Goal: Task Accomplishment & Management: Manage account settings

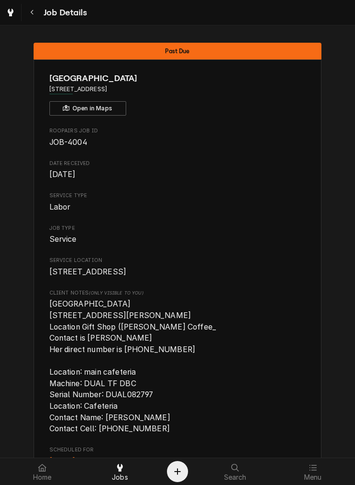
drag, startPoint x: 34, startPoint y: 18, endPoint x: 32, endPoint y: 23, distance: 5.4
click at [34, 18] on button "Navigate back" at bounding box center [32, 12] width 17 height 17
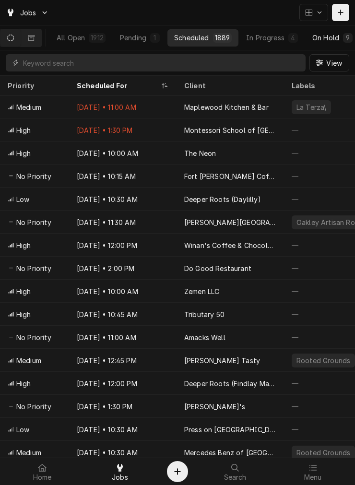
click at [318, 35] on div "On Hold" at bounding box center [325, 38] width 27 height 10
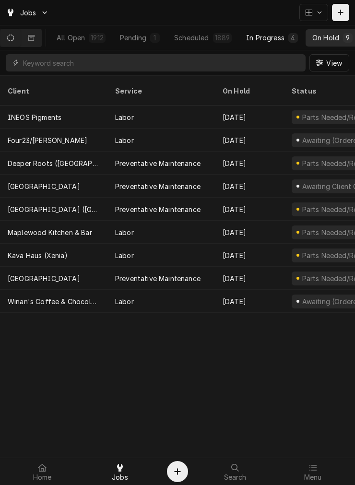
click at [269, 36] on div "In Progress" at bounding box center [265, 38] width 38 height 10
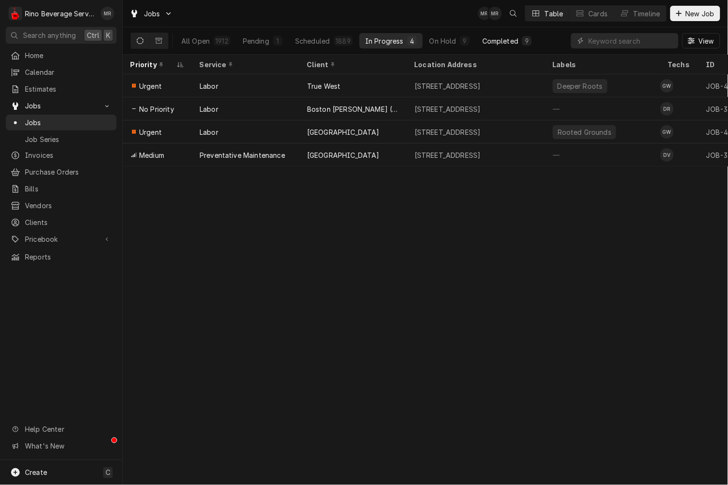
click at [355, 39] on div "Completed" at bounding box center [500, 41] width 36 height 10
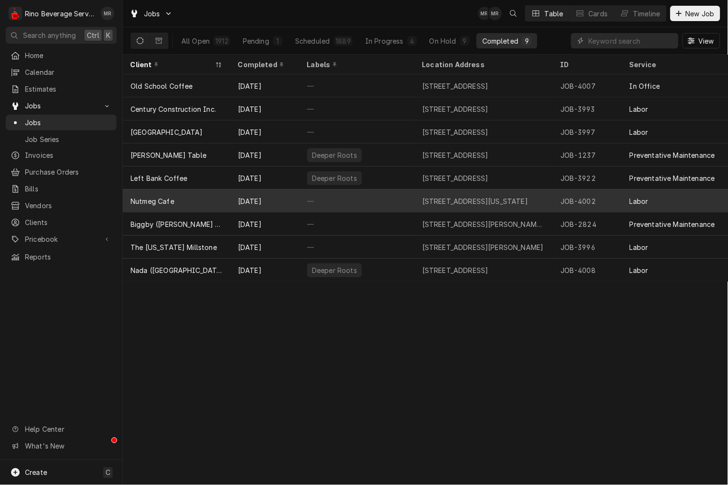
click at [166, 204] on div "Nutmeg Cafe" at bounding box center [177, 201] width 108 height 23
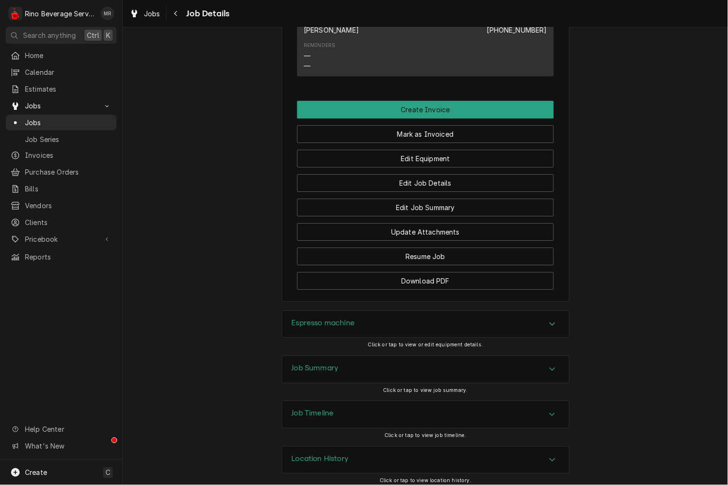
scroll to position [763, 0]
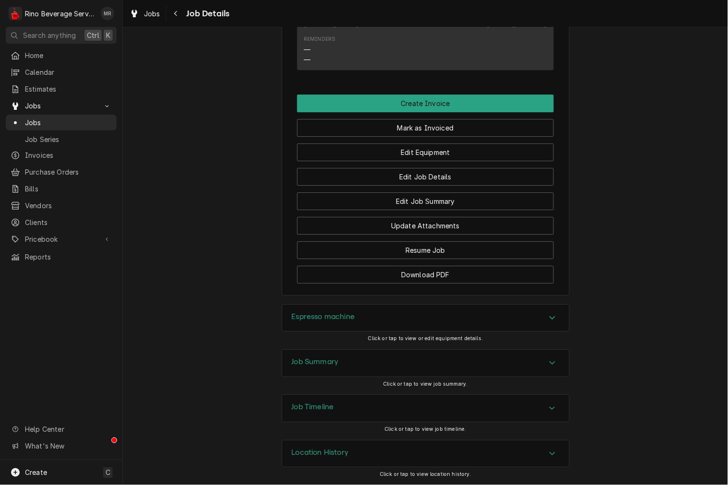
click at [351, 357] on div "Job Summary" at bounding box center [425, 363] width 287 height 27
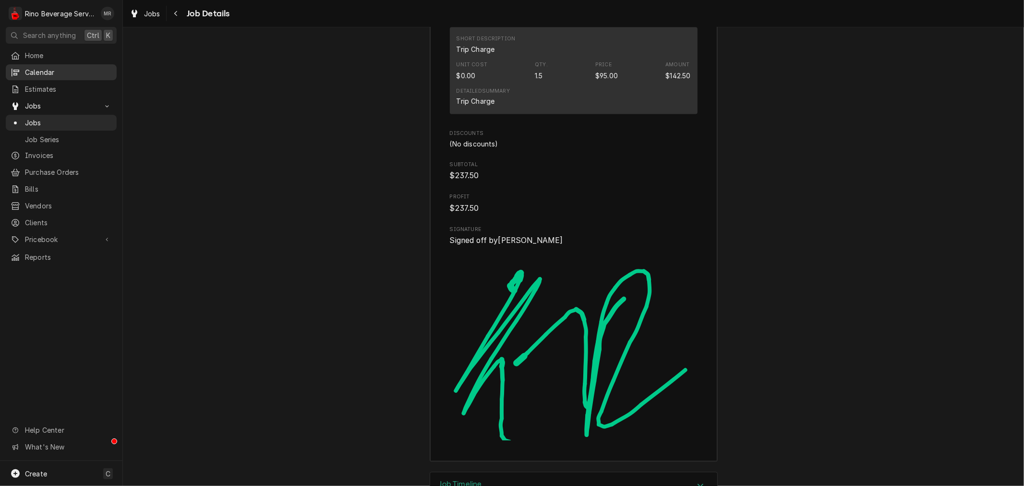
scroll to position [1474, 0]
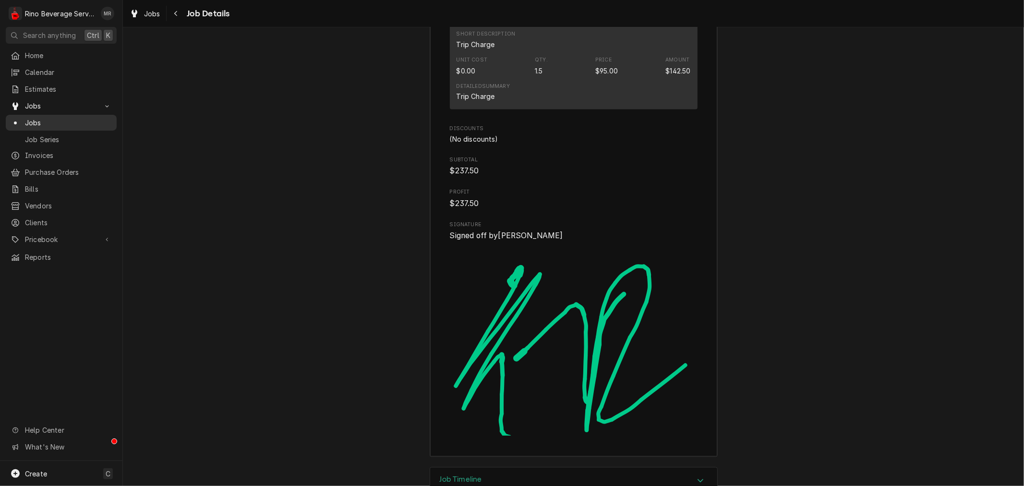
click at [32, 115] on link "Jobs" at bounding box center [61, 123] width 111 height 16
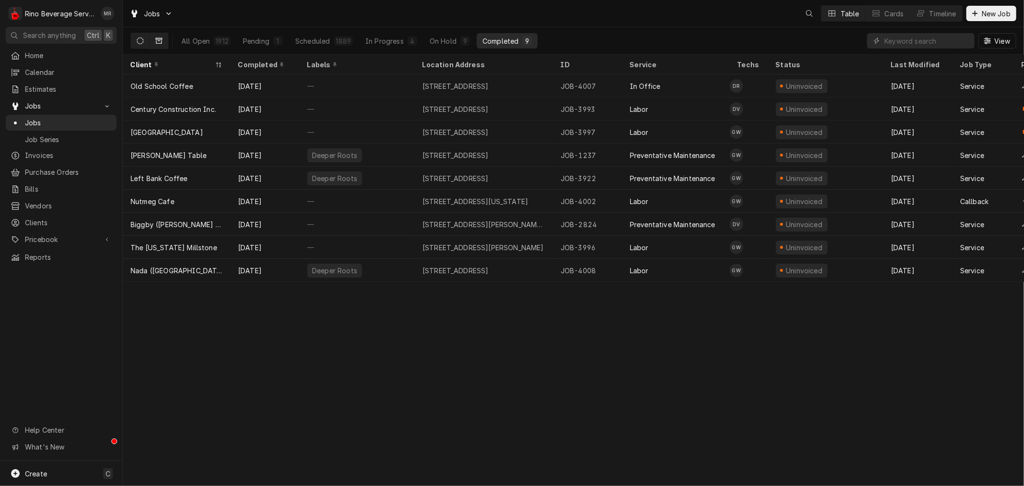
click at [157, 39] on icon "Dynamic Content Wrapper" at bounding box center [159, 41] width 7 height 6
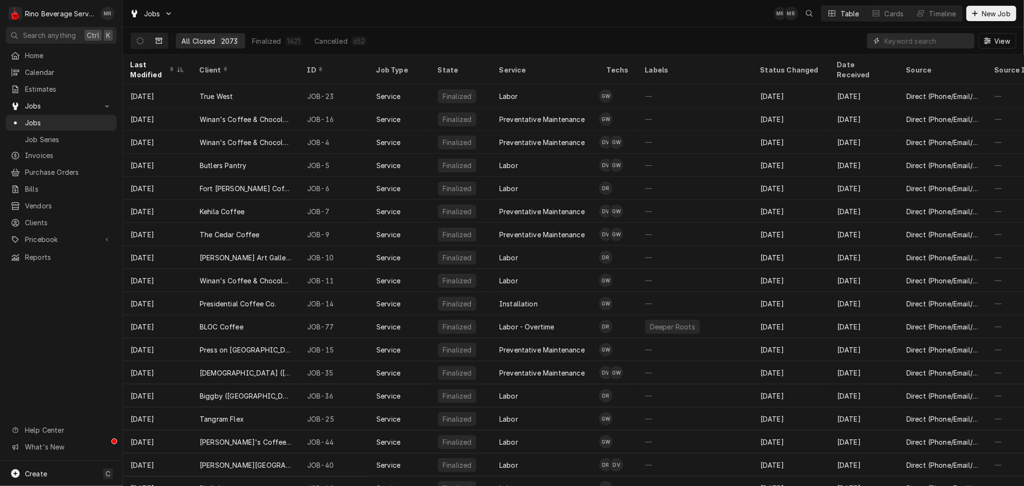
click at [935, 36] on input "Dynamic Content Wrapper" at bounding box center [926, 40] width 85 height 15
click at [32, 124] on div "Jobs" at bounding box center [61, 123] width 107 height 12
drag, startPoint x: 929, startPoint y: 47, endPoint x: 930, endPoint y: 52, distance: 5.4
click at [929, 47] on input "Dynamic Content Wrapper" at bounding box center [926, 40] width 85 height 15
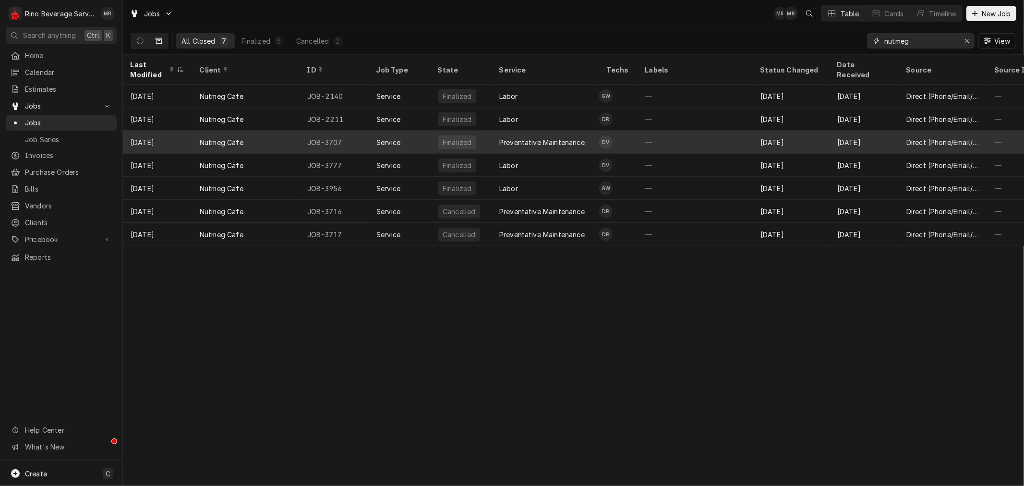
type input "nutmeg"
click at [325, 131] on div "JOB-3707" at bounding box center [333, 142] width 69 height 23
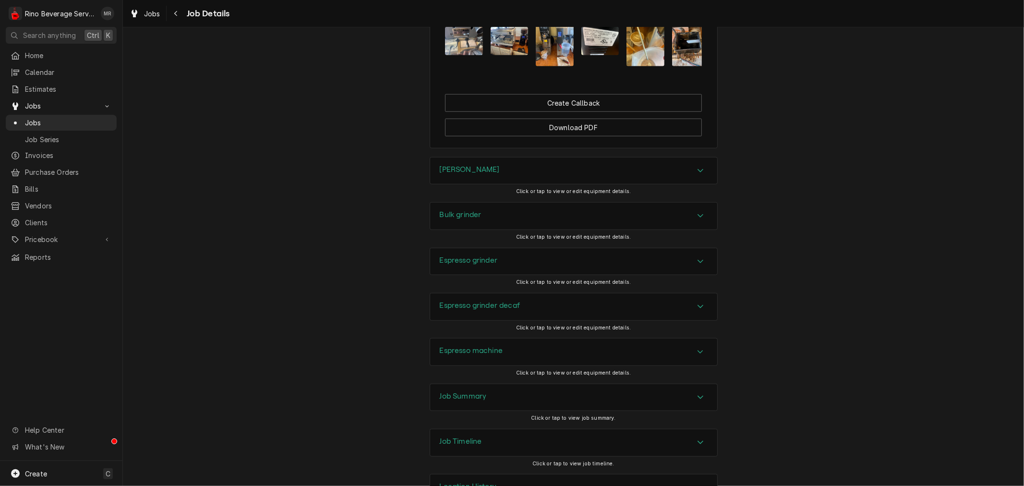
scroll to position [751, 0]
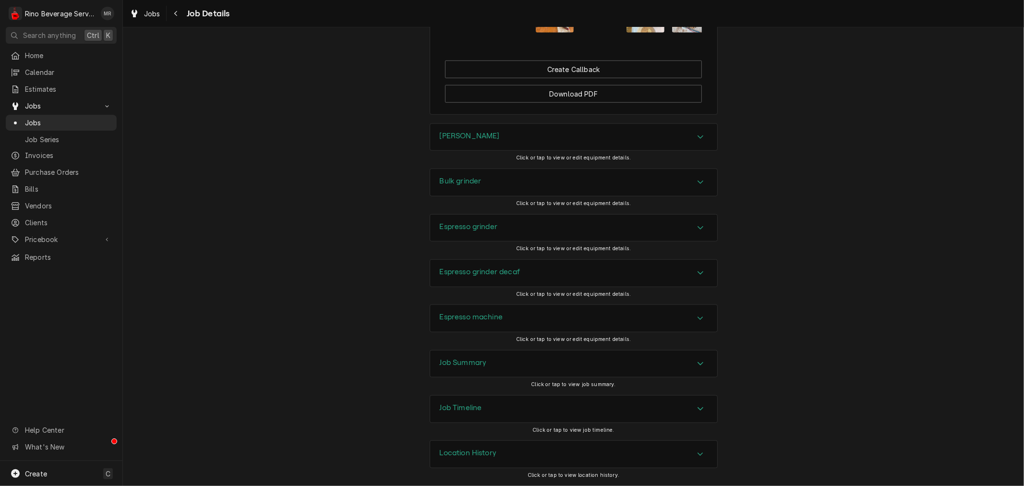
drag, startPoint x: 488, startPoint y: 371, endPoint x: 490, endPoint y: 361, distance: 9.2
click at [488, 370] on div "Job Summary" at bounding box center [573, 363] width 287 height 27
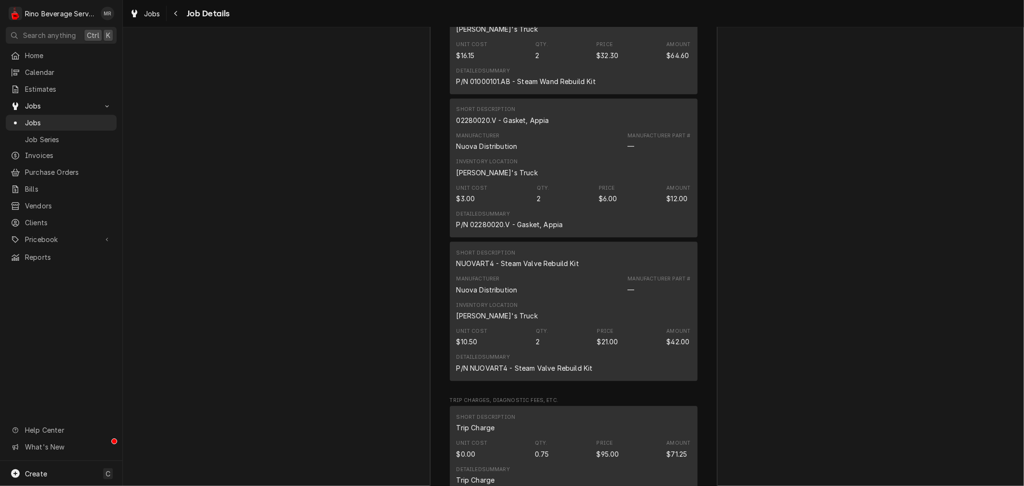
scroll to position [2350, 0]
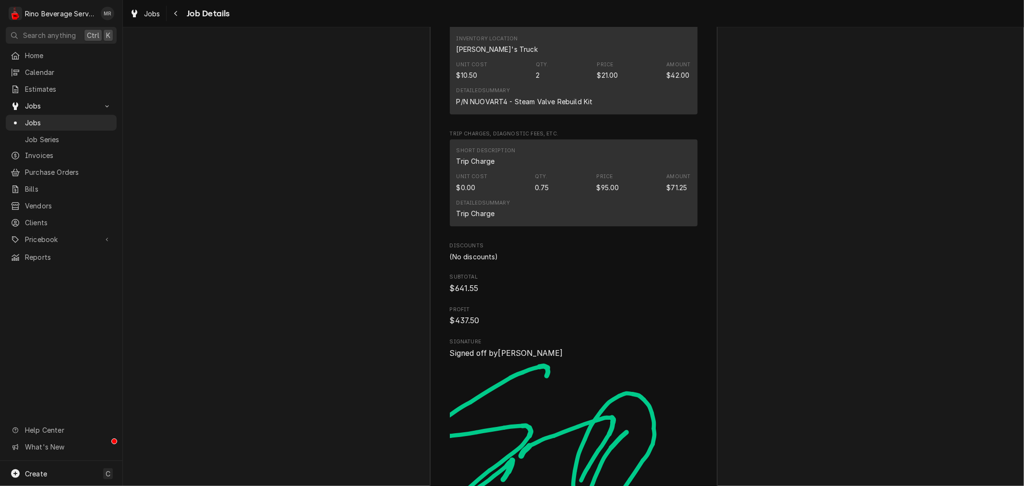
drag, startPoint x: 172, startPoint y: 12, endPoint x: 201, endPoint y: 15, distance: 28.9
click at [174, 12] on div "Navigate back" at bounding box center [176, 14] width 10 height 10
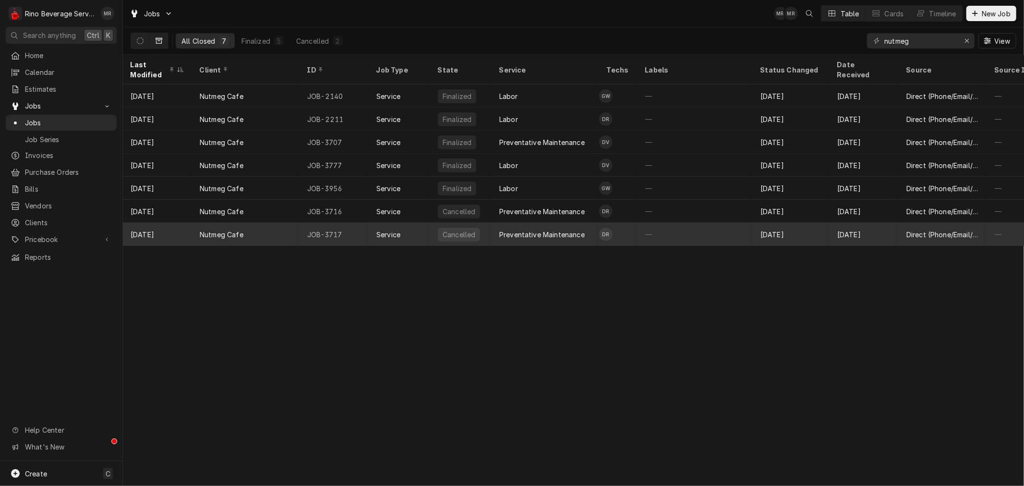
drag, startPoint x: 311, startPoint y: 236, endPoint x: 318, endPoint y: 224, distance: 14.4
click at [311, 236] on div "JOB-3717" at bounding box center [333, 234] width 69 height 23
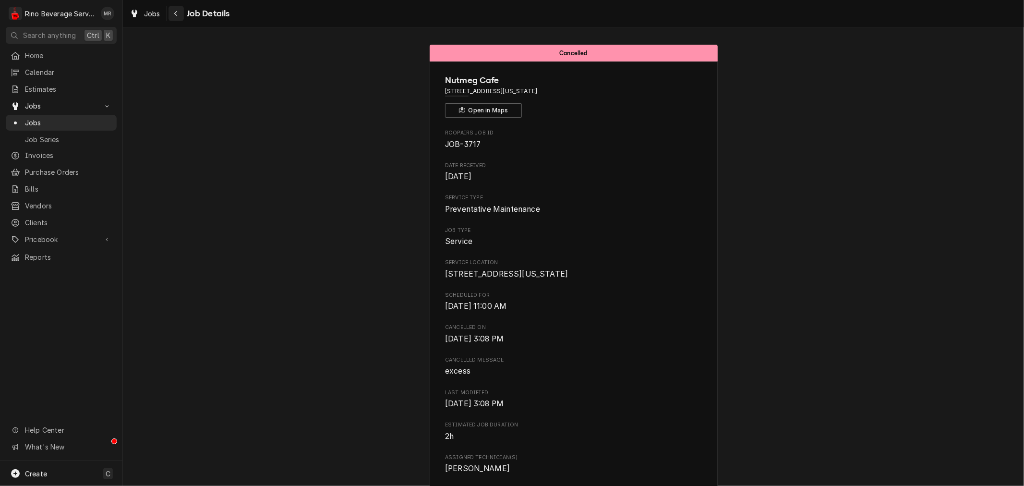
click at [178, 13] on div "Navigate back" at bounding box center [176, 14] width 10 height 10
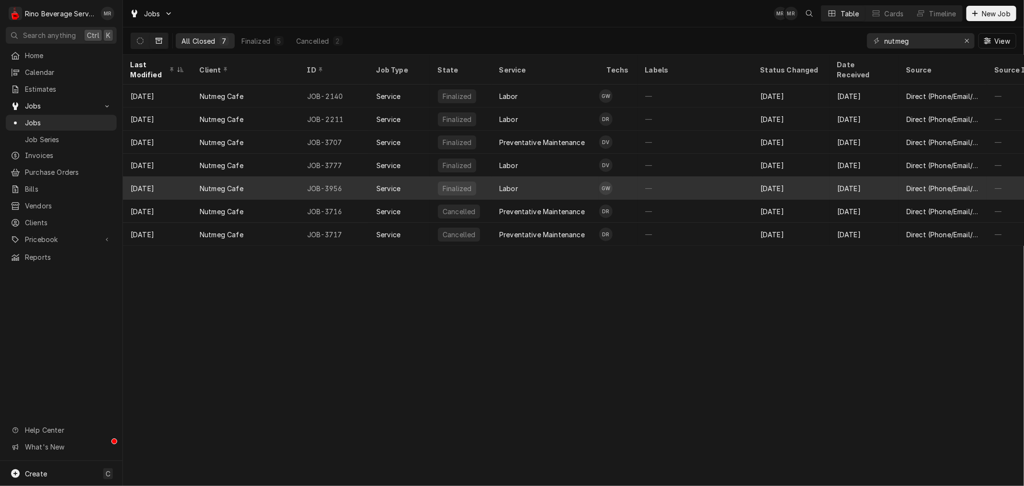
click at [375, 183] on div "Service" at bounding box center [399, 188] width 61 height 23
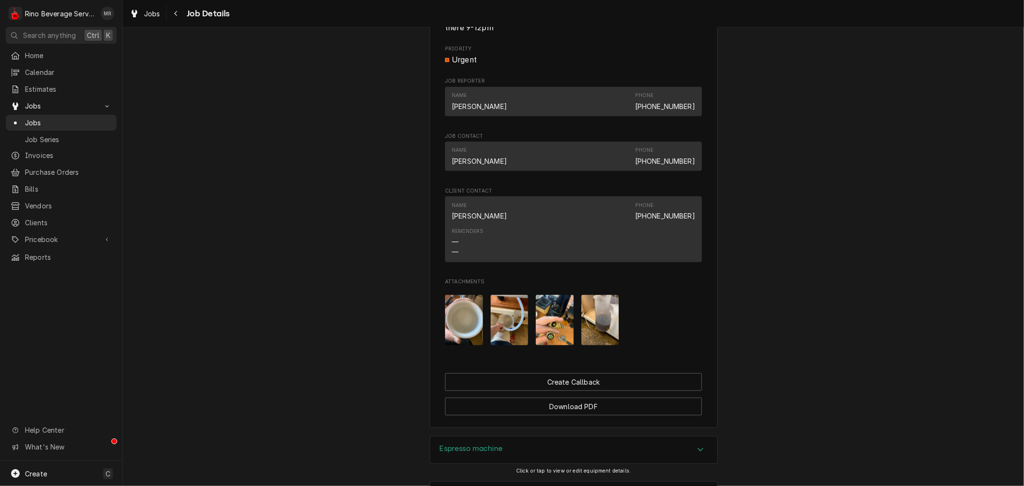
scroll to position [659, 0]
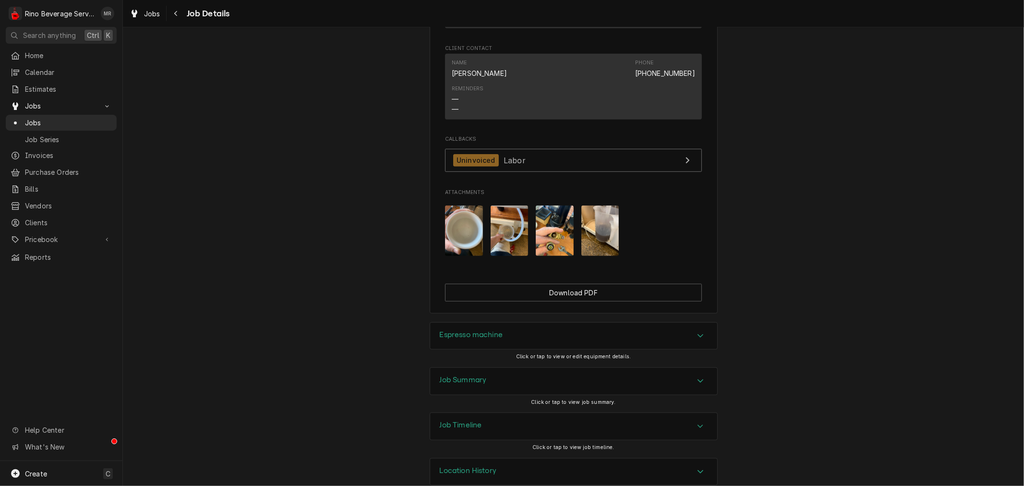
click at [453, 432] on div "Job Timeline" at bounding box center [461, 426] width 42 height 12
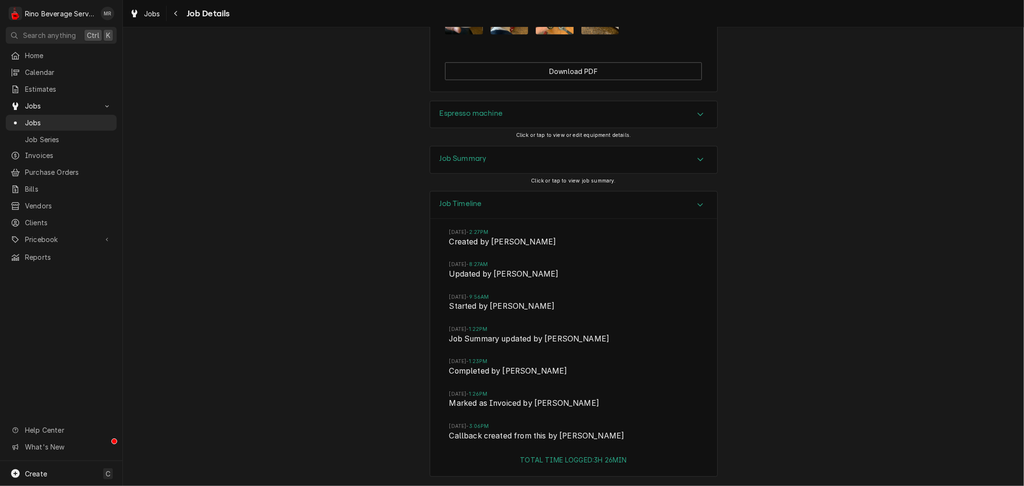
scroll to position [761, 0]
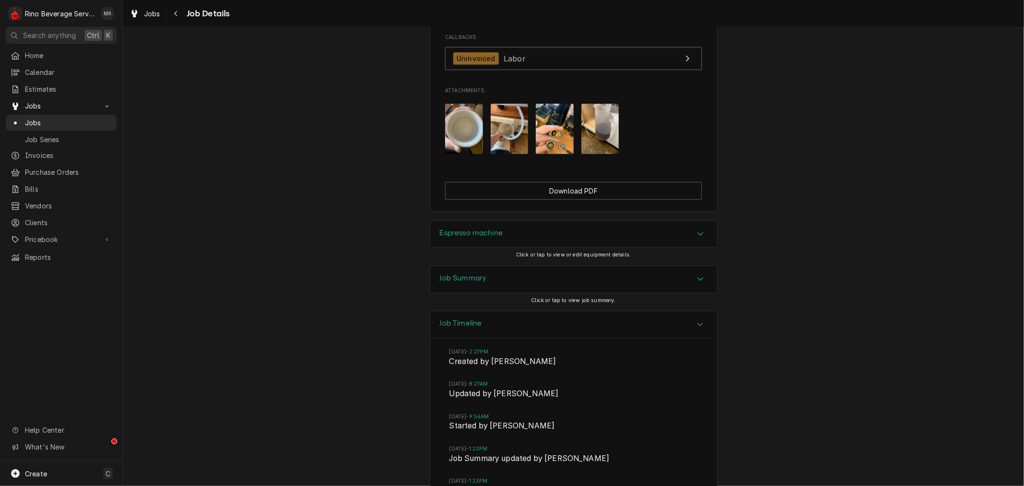
click at [491, 293] on div "Job Summary" at bounding box center [573, 279] width 287 height 27
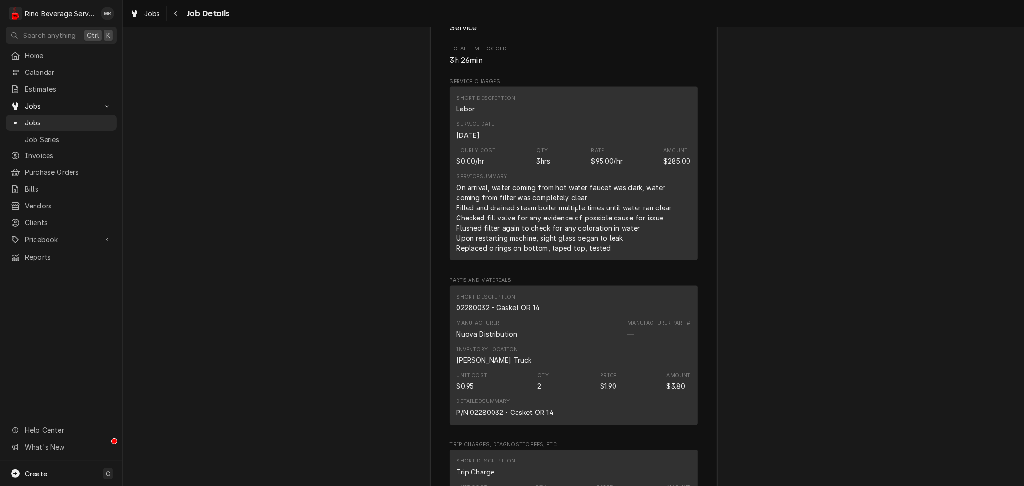
scroll to position [1383, 0]
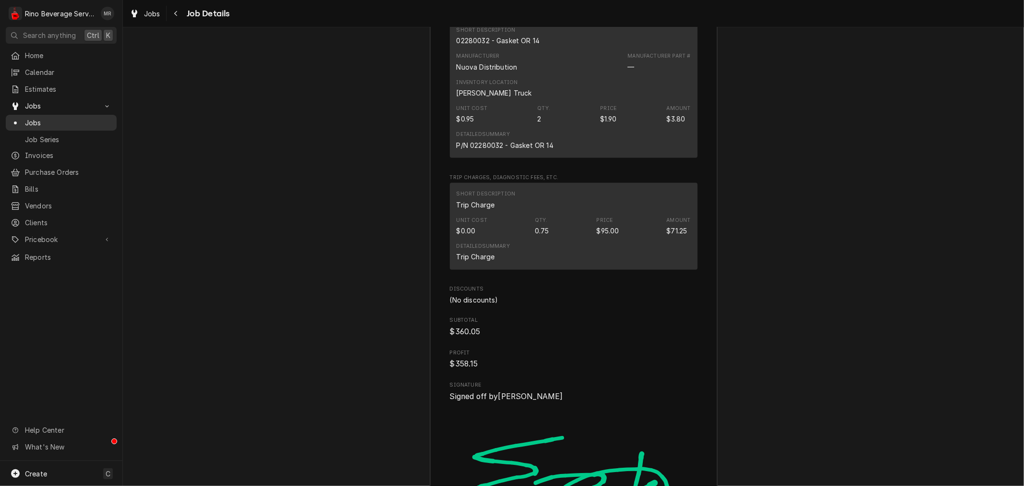
click at [36, 120] on span "Jobs" at bounding box center [68, 123] width 87 height 10
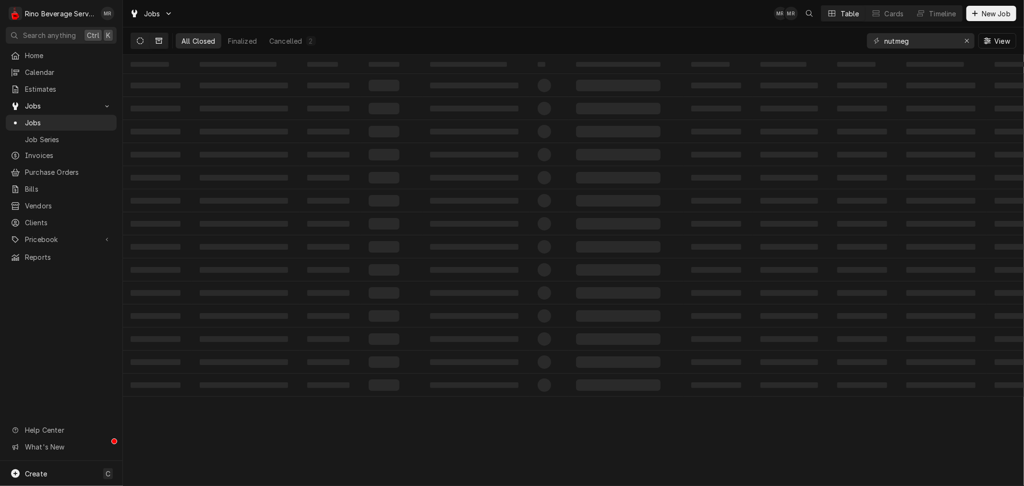
click at [132, 45] on button "Dynamic Content Wrapper" at bounding box center [140, 40] width 18 height 15
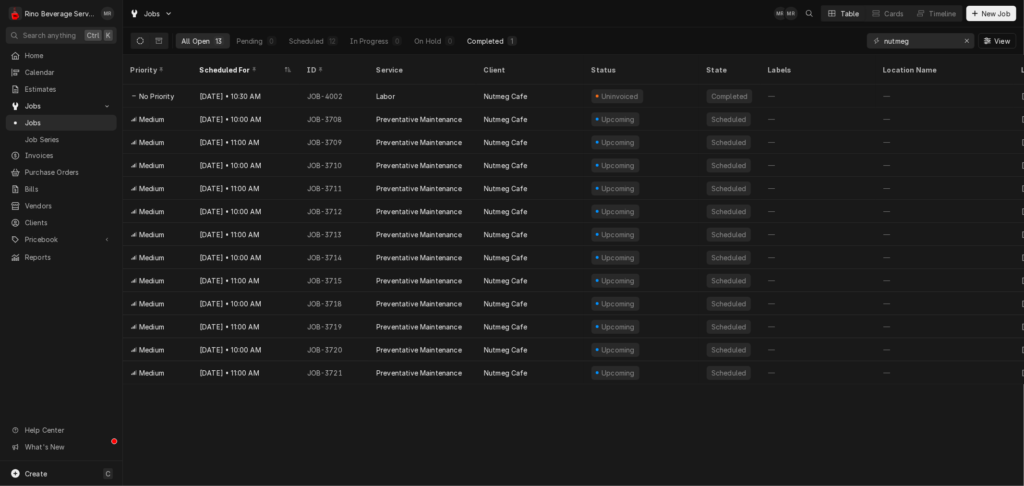
click at [491, 43] on div "Completed" at bounding box center [485, 41] width 36 height 10
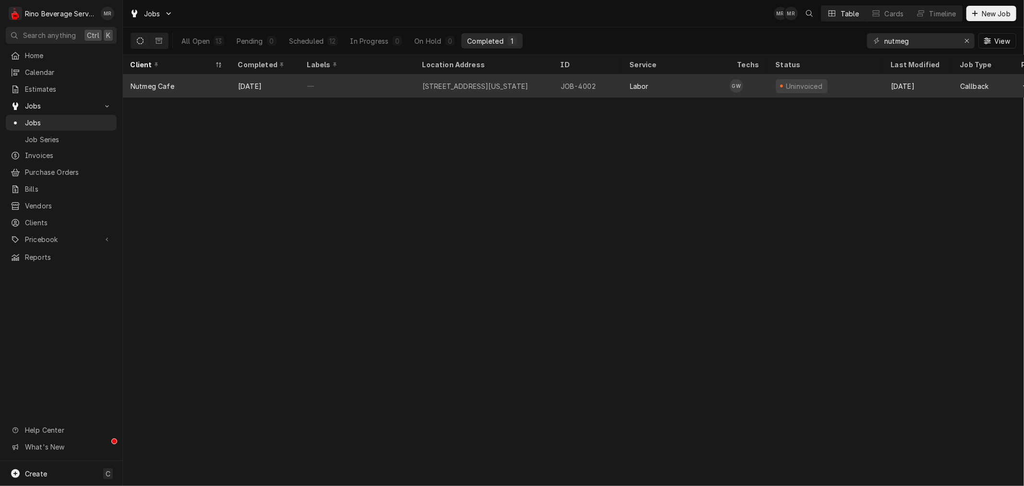
click at [343, 78] on div "—" at bounding box center [356, 85] width 115 height 23
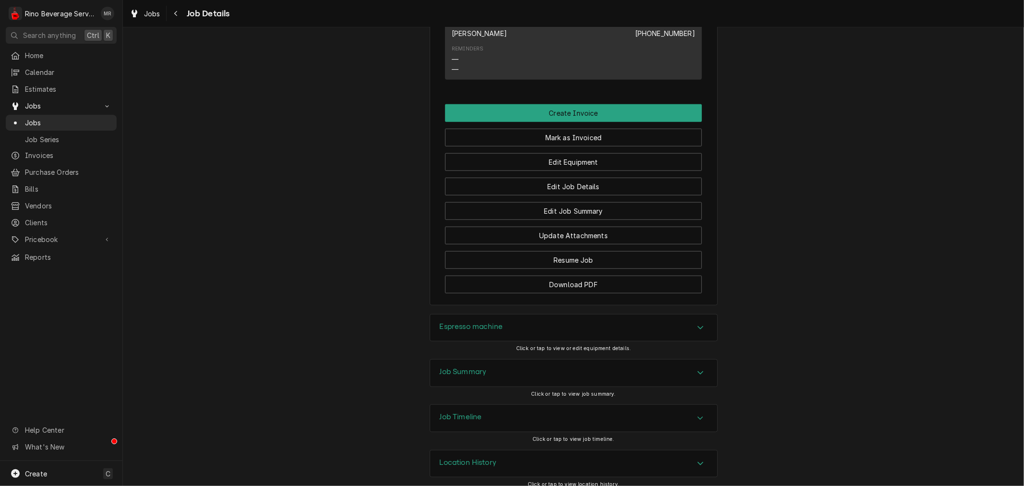
scroll to position [762, 0]
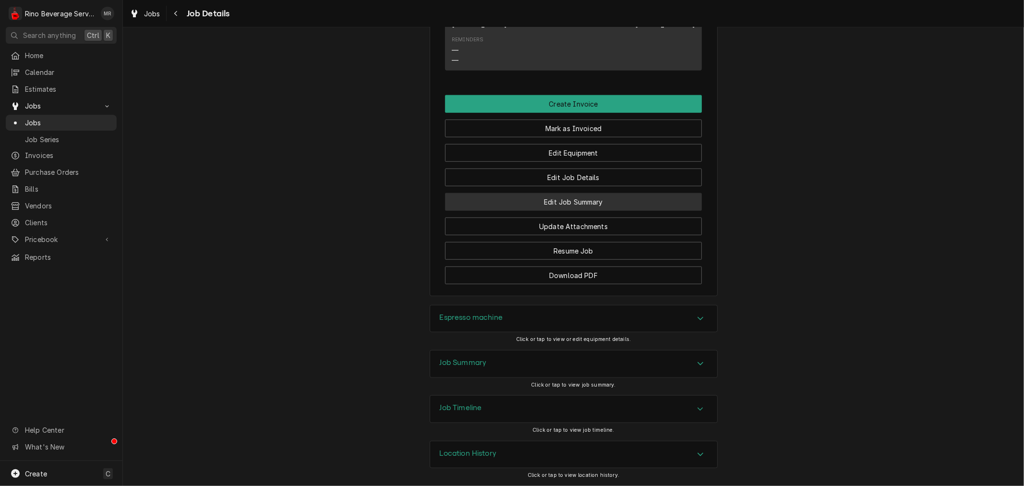
click at [552, 196] on button "Edit Job Summary" at bounding box center [573, 202] width 257 height 18
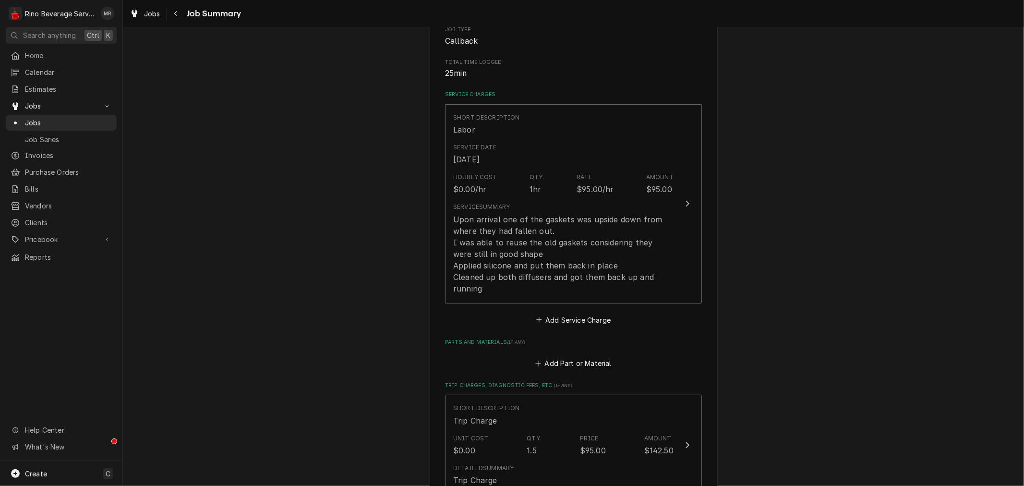
scroll to position [89, 0]
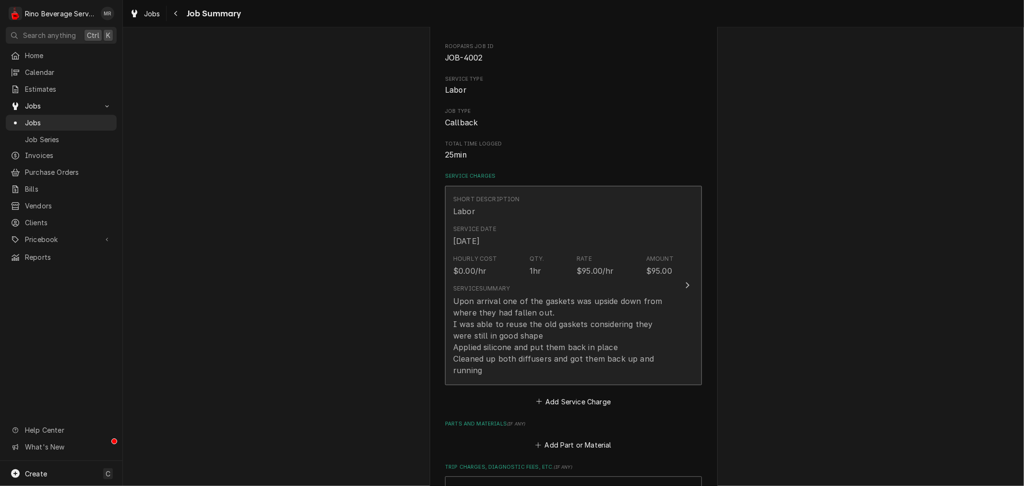
click at [587, 288] on div "Service Summary Upon arrival one of the gaskets was upside down from where they…" at bounding box center [563, 329] width 220 height 91
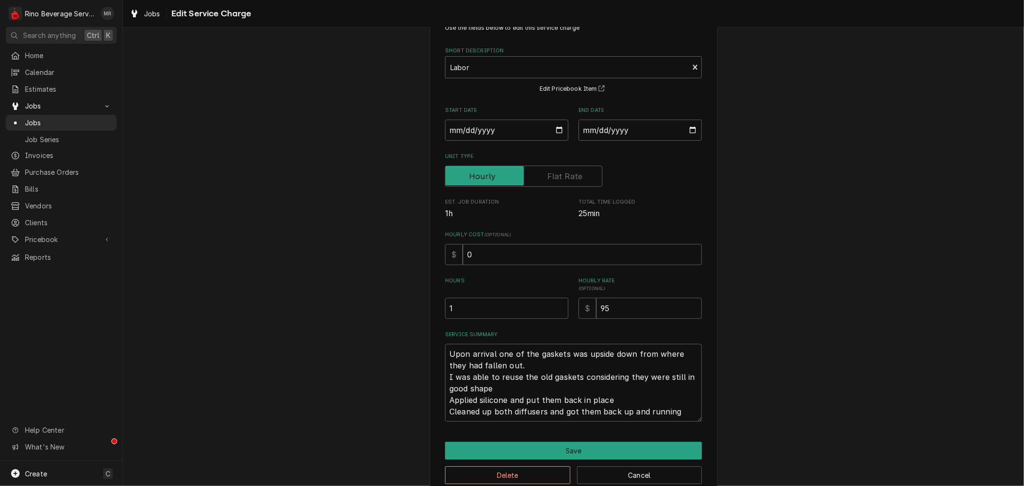
scroll to position [53, 0]
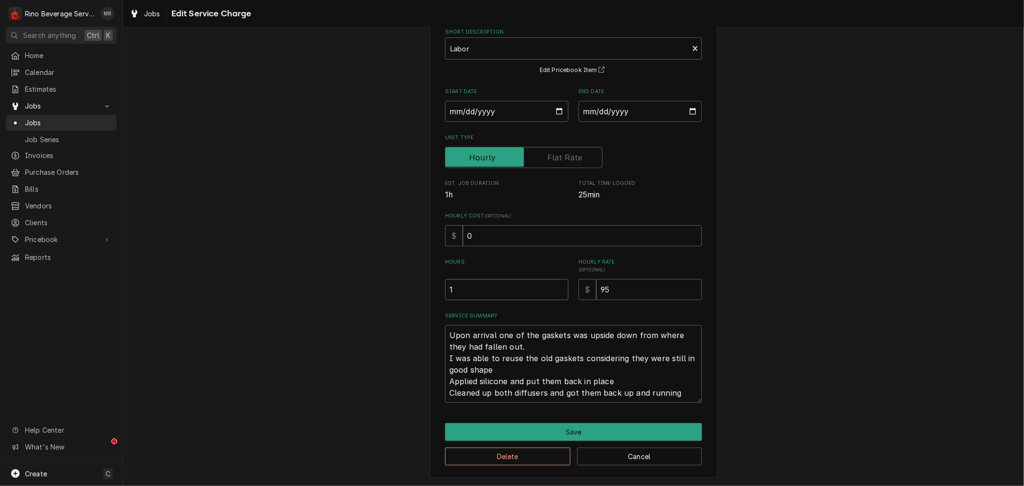
drag, startPoint x: 470, startPoint y: 283, endPoint x: 109, endPoint y: 260, distance: 362.2
click at [247, 272] on div "Use the fields below to edit this service charge Short Description Labor Edit P…" at bounding box center [573, 235] width 901 height 502
type textarea "x"
type input "0"
type textarea "x"
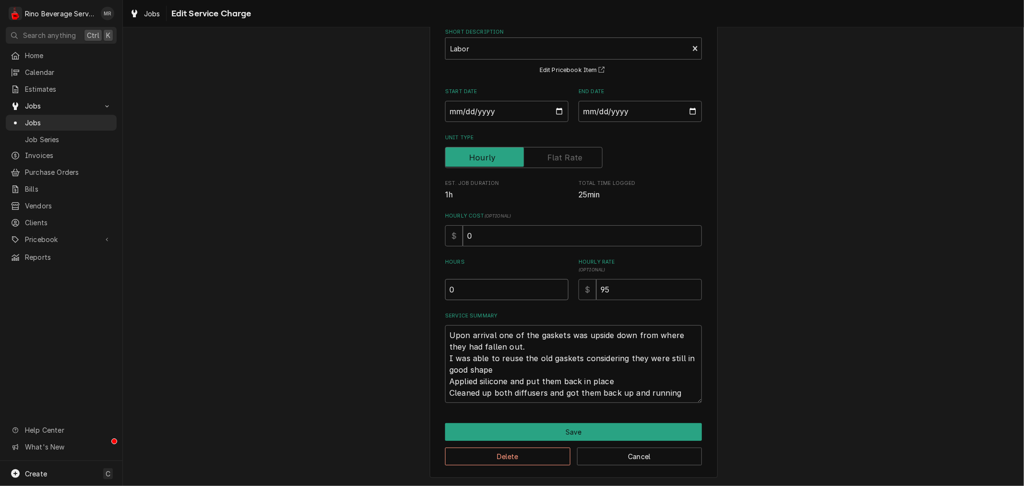
type input "0.7"
type textarea "x"
type input "0.75"
click at [573, 429] on button "Save" at bounding box center [573, 432] width 257 height 18
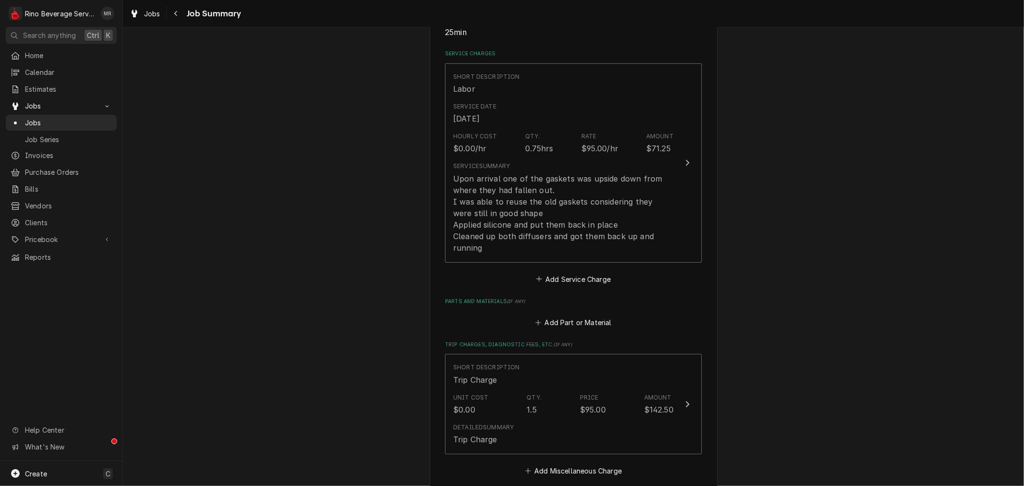
scroll to position [266, 0]
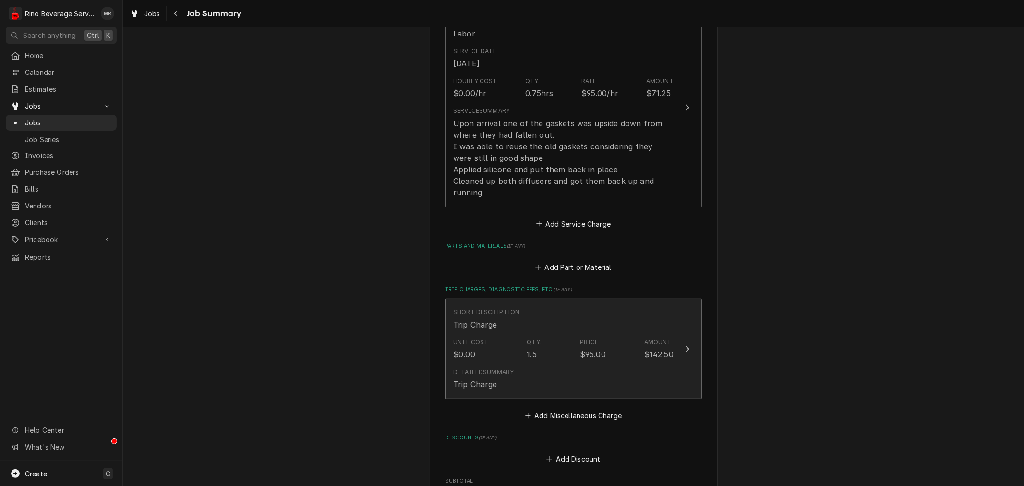
click at [512, 356] on div "Unit Cost $0.00 Qty. 1.5 Price $95.00 Amount $142.50" at bounding box center [563, 349] width 220 height 30
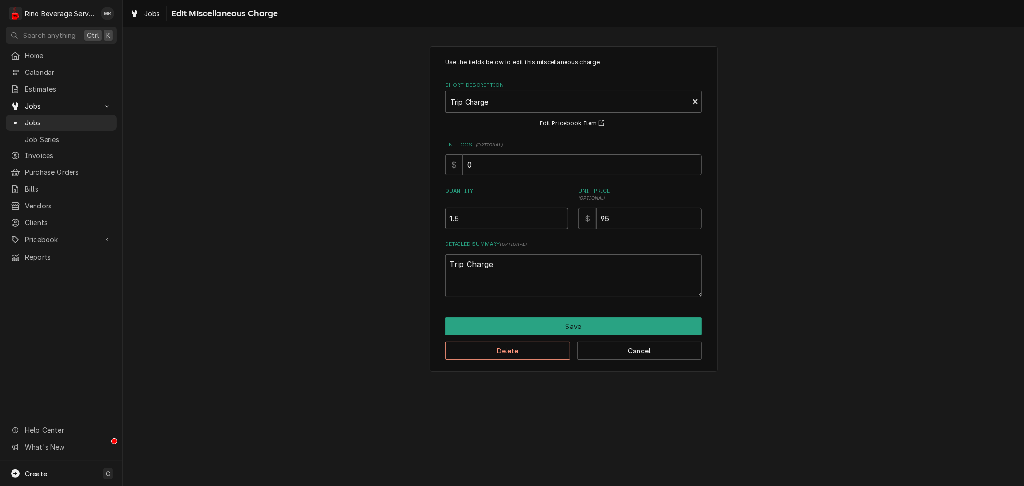
drag, startPoint x: 486, startPoint y: 207, endPoint x: 453, endPoint y: 219, distance: 35.5
click at [453, 218] on input "1.5" at bounding box center [506, 218] width 123 height 21
click at [493, 213] on input "1.5" at bounding box center [506, 218] width 123 height 21
click at [507, 215] on input "1.5" at bounding box center [506, 218] width 123 height 21
drag, startPoint x: 505, startPoint y: 217, endPoint x: 94, endPoint y: 220, distance: 411.3
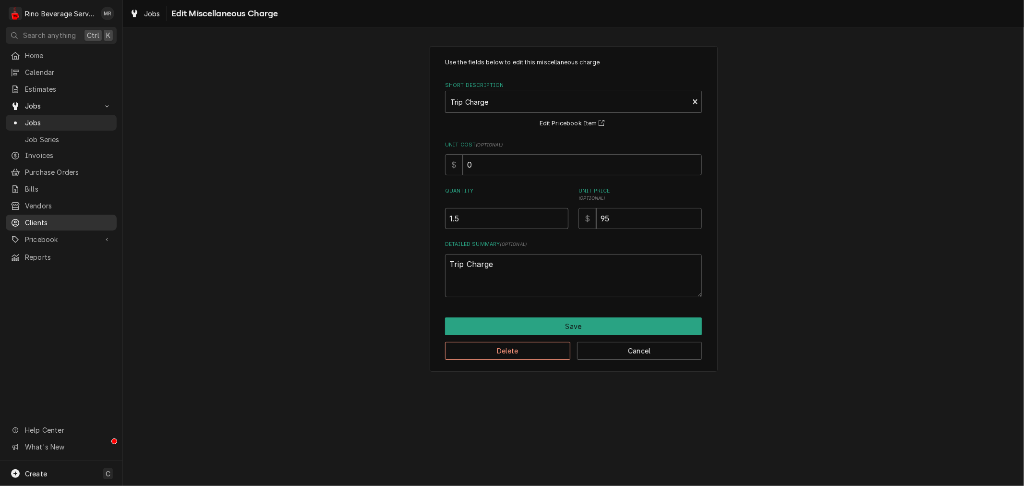
click at [111, 217] on div "R Rino Beverage Service MR Search anything Ctrl K Home Calendar Estimates Jobs …" at bounding box center [512, 243] width 1024 height 486
type textarea "x"
type input "0"
type textarea "x"
type input "0.7"
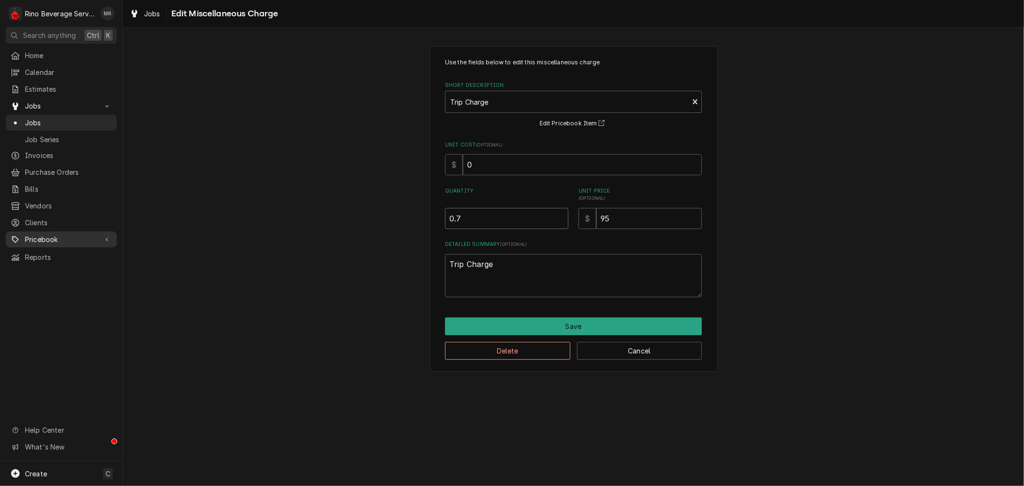
type textarea "x"
type input "0.75"
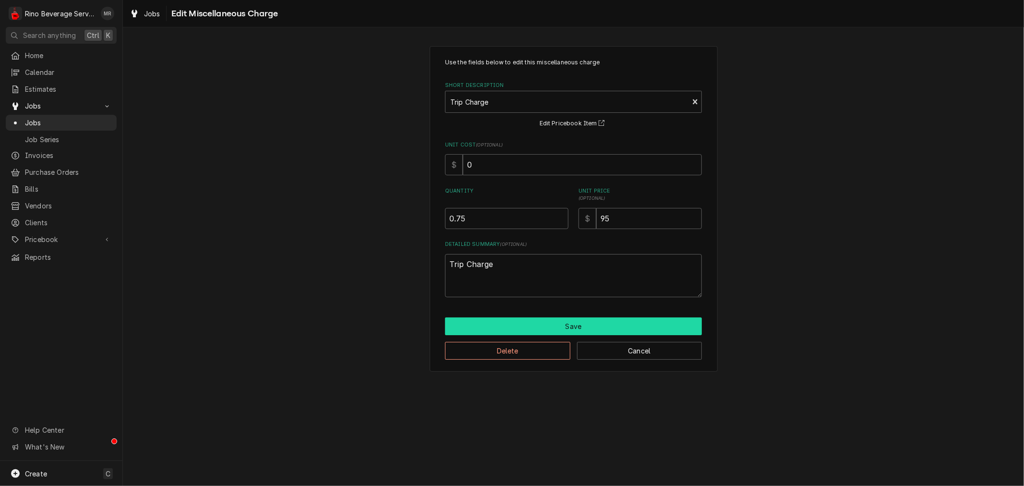
drag, startPoint x: 486, startPoint y: 310, endPoint x: 491, endPoint y: 317, distance: 8.8
click at [490, 317] on div "Use the fields below to edit this miscellaneous charge Short Description Trip C…" at bounding box center [574, 209] width 288 height 326
click at [499, 324] on button "Save" at bounding box center [573, 326] width 257 height 18
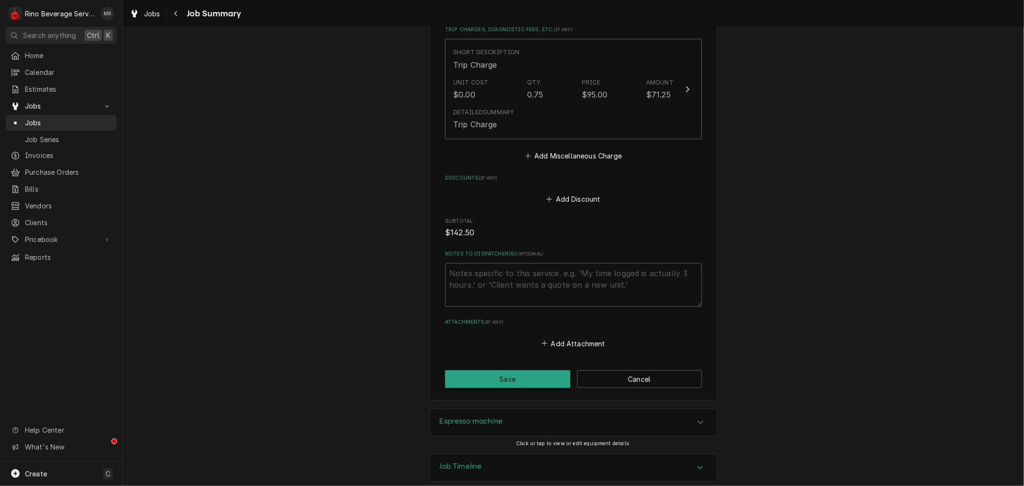
scroll to position [539, 0]
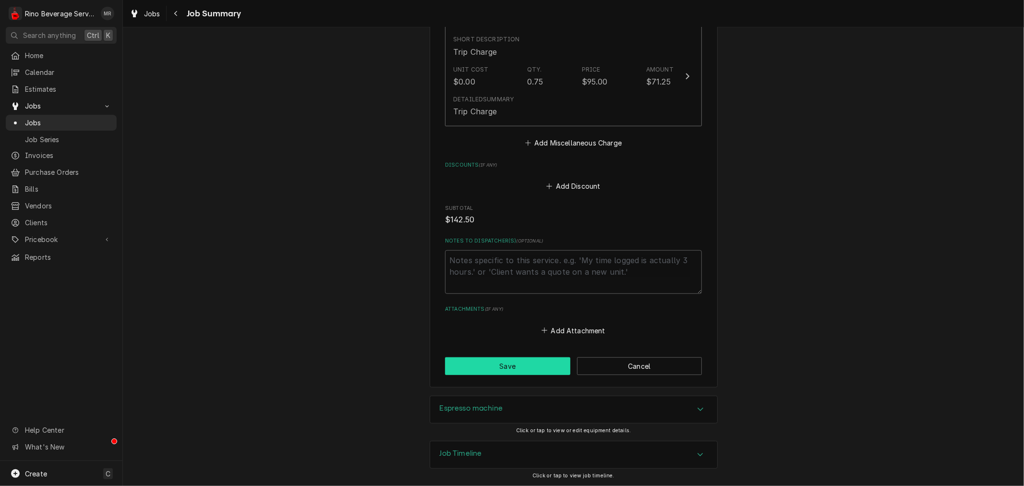
click at [506, 365] on button "Save" at bounding box center [507, 366] width 125 height 18
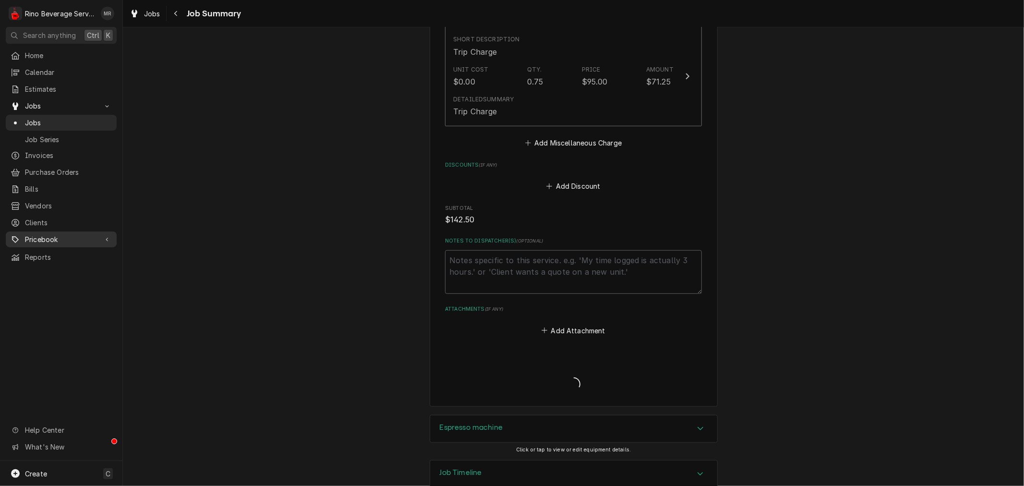
type textarea "x"
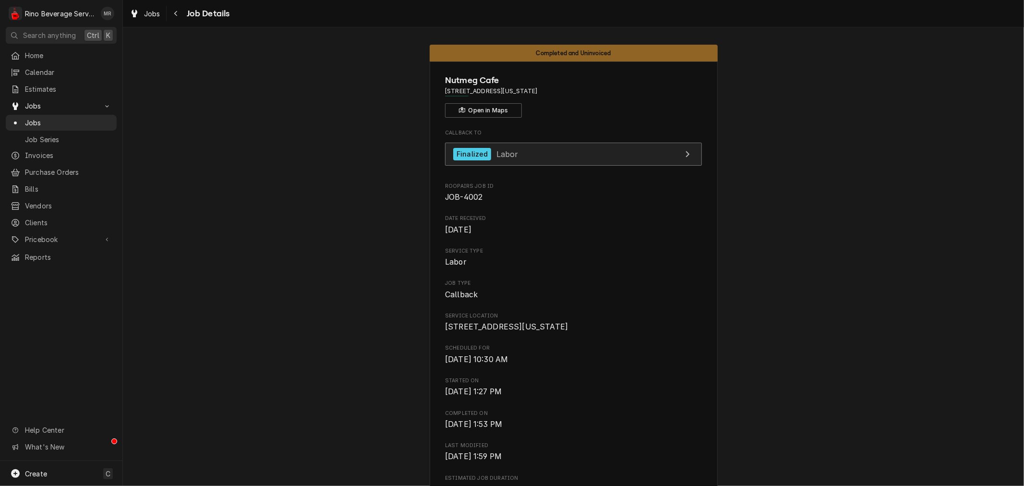
click at [502, 146] on link "Finalized Labor" at bounding box center [573, 155] width 257 height 24
